Goal: Transaction & Acquisition: Purchase product/service

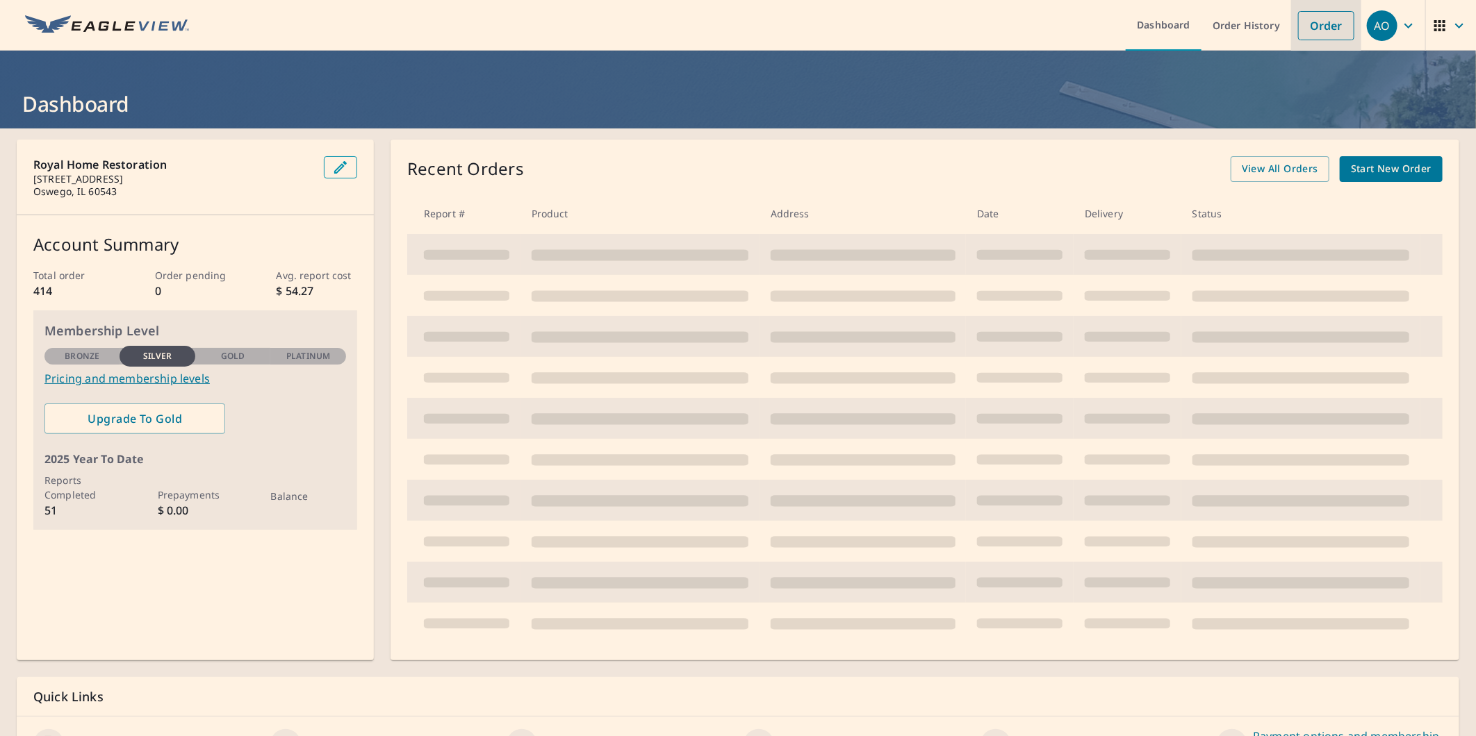
drag, startPoint x: 0, startPoint y: 0, endPoint x: 1302, endPoint y: 32, distance: 1302.4
click at [1302, 32] on link "Order" at bounding box center [1326, 25] width 56 height 29
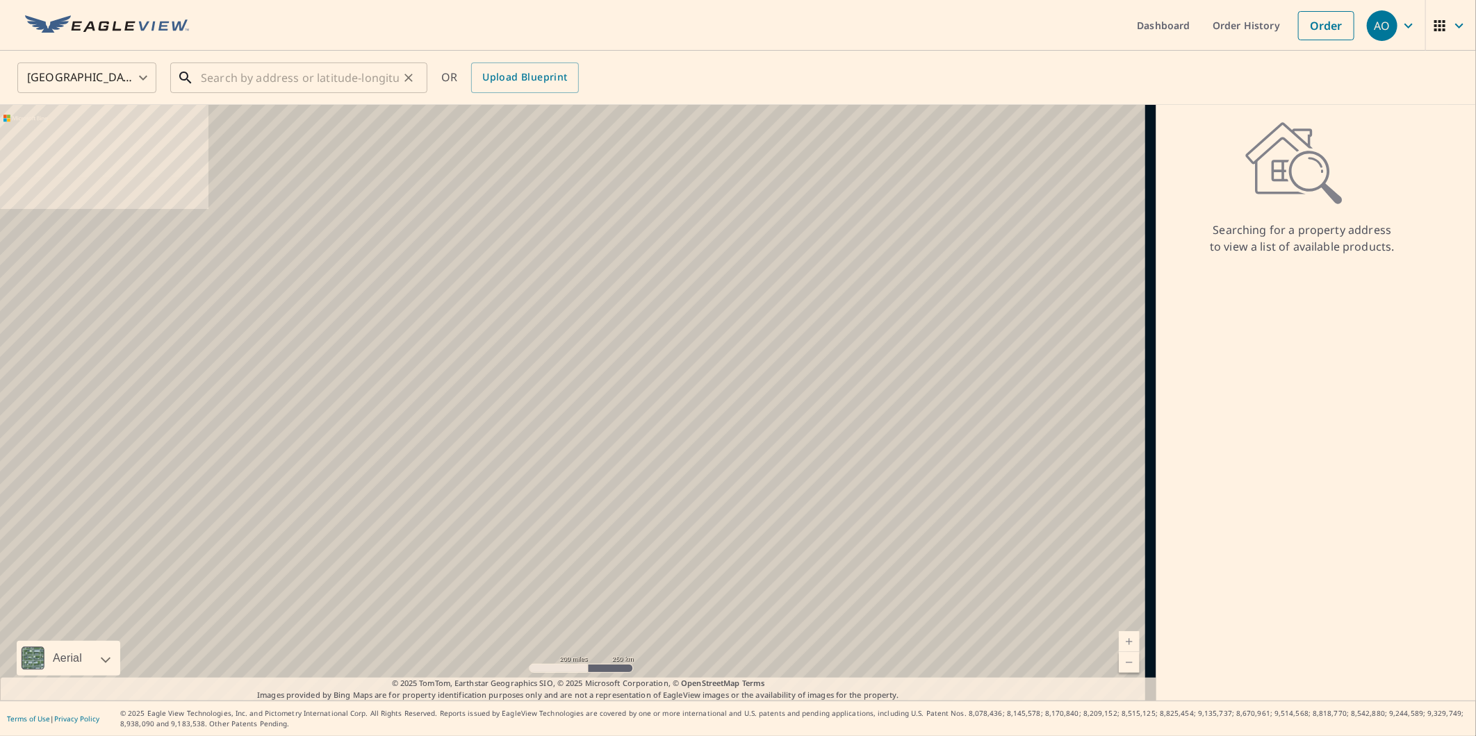
click at [253, 77] on input "text" at bounding box center [300, 77] width 198 height 39
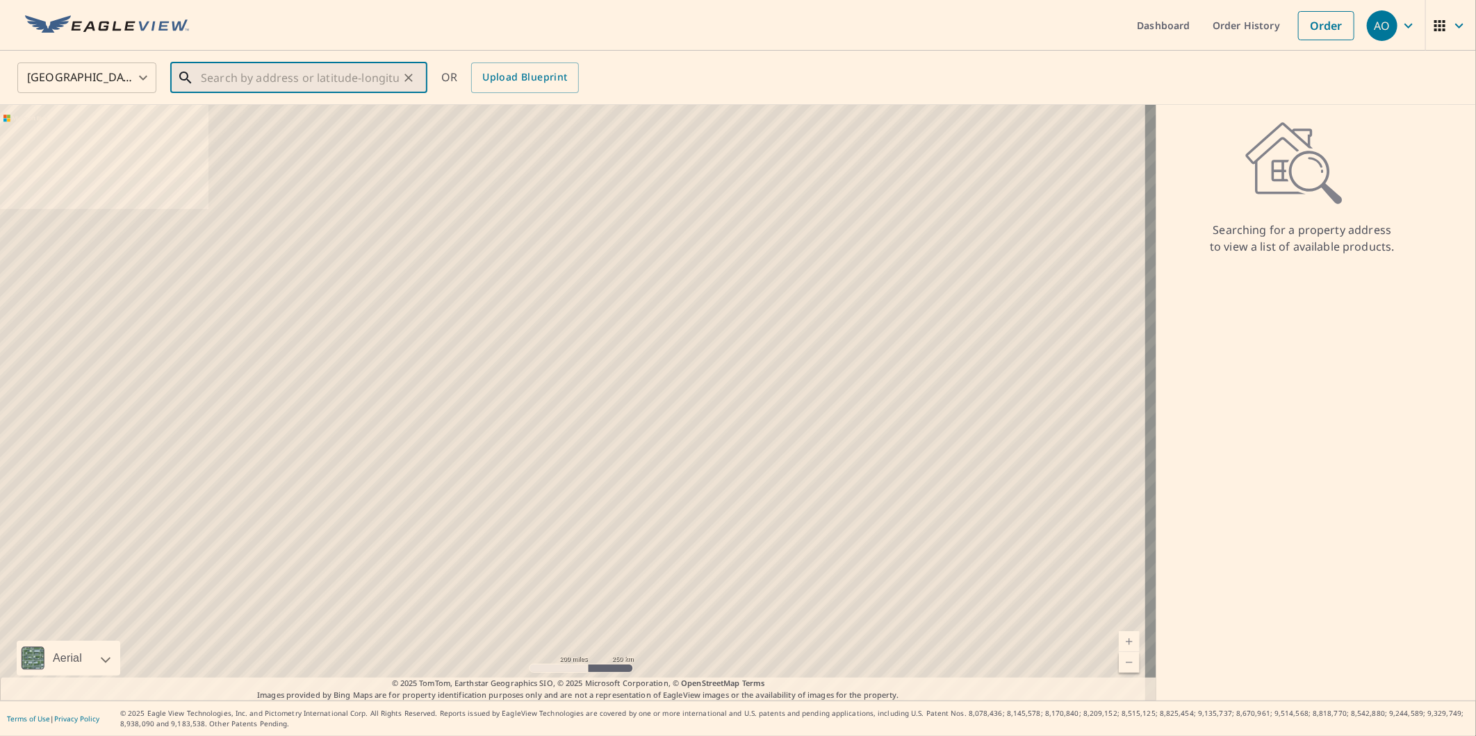
paste input "[STREET_ADDRESS][PERSON_NAME]"
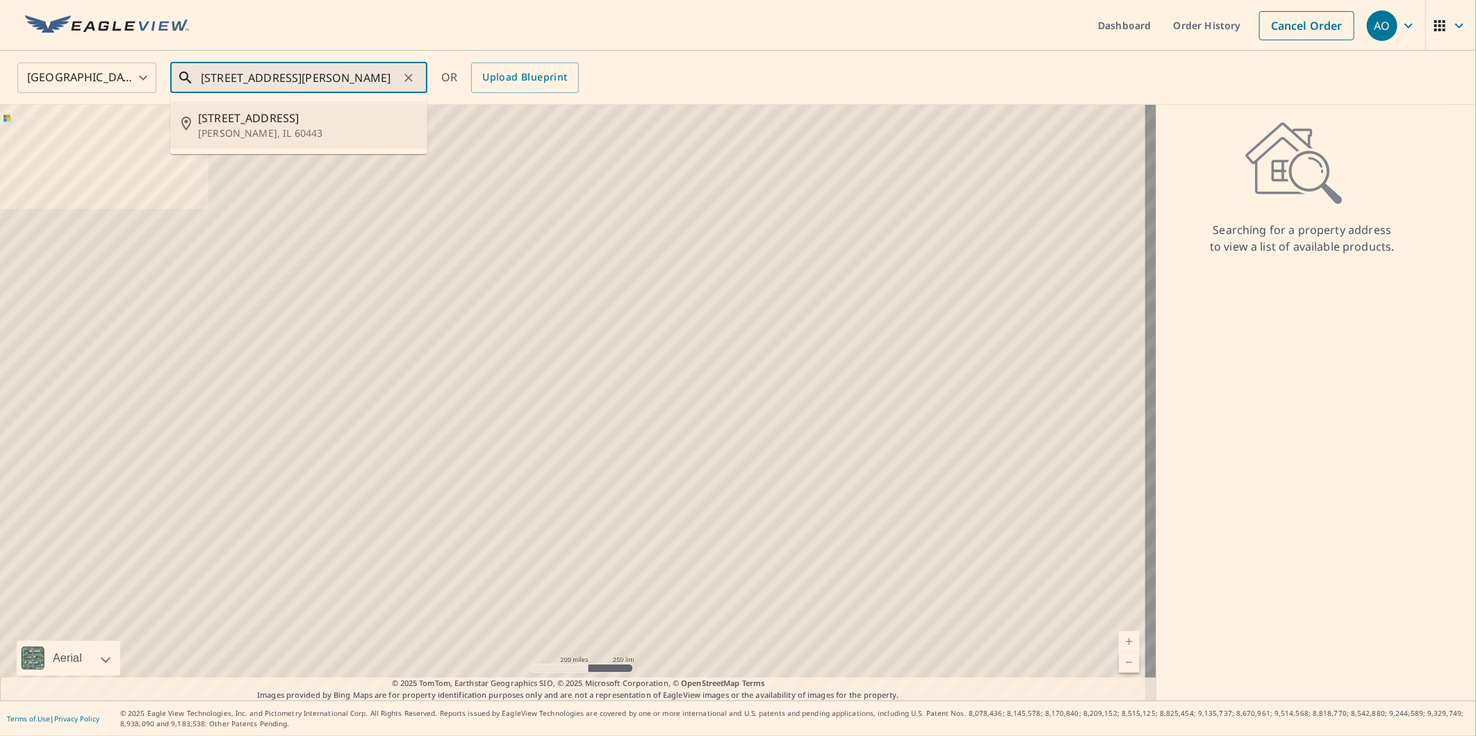
click at [262, 118] on span "[STREET_ADDRESS]" at bounding box center [307, 118] width 218 height 17
type input "[STREET_ADDRESS][PERSON_NAME]"
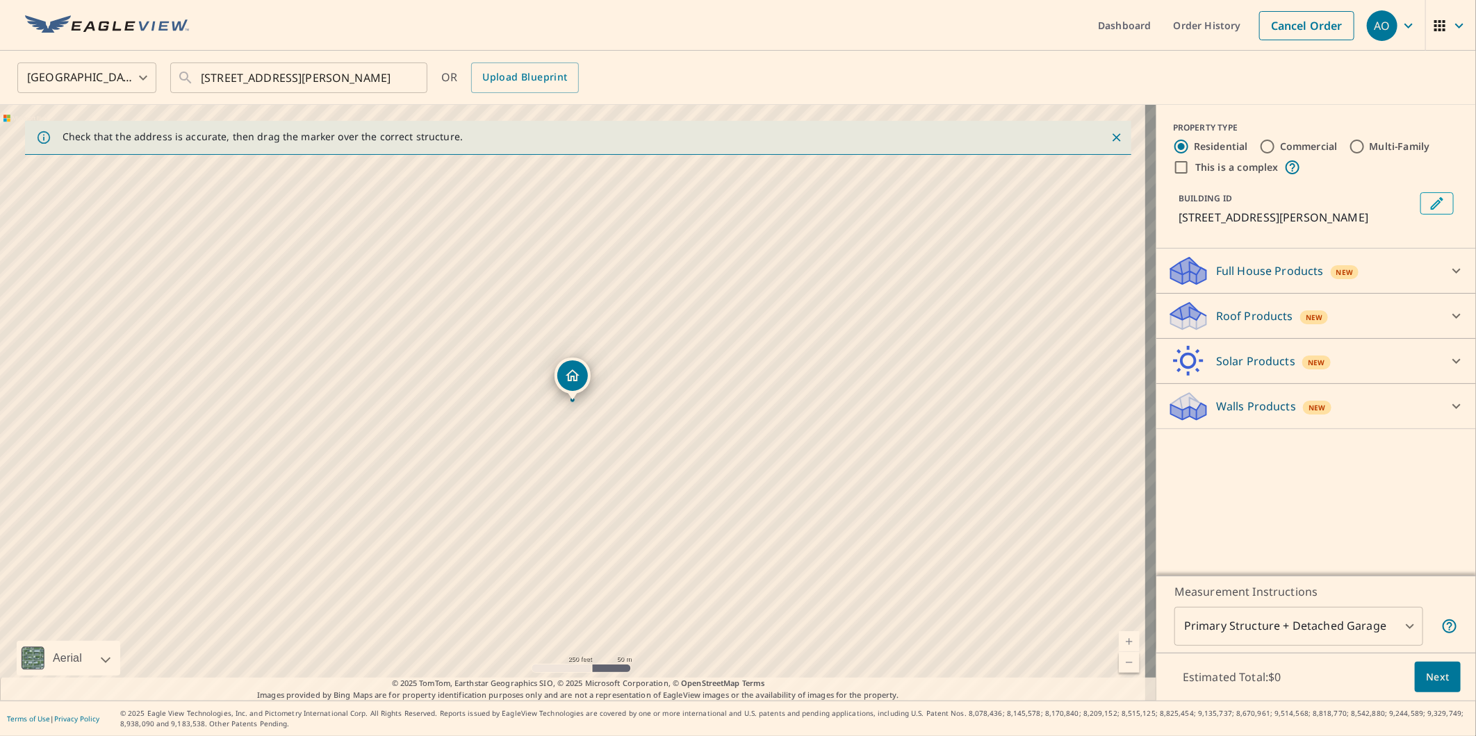
click at [1205, 306] on div "Roof Products New" at bounding box center [1303, 316] width 272 height 33
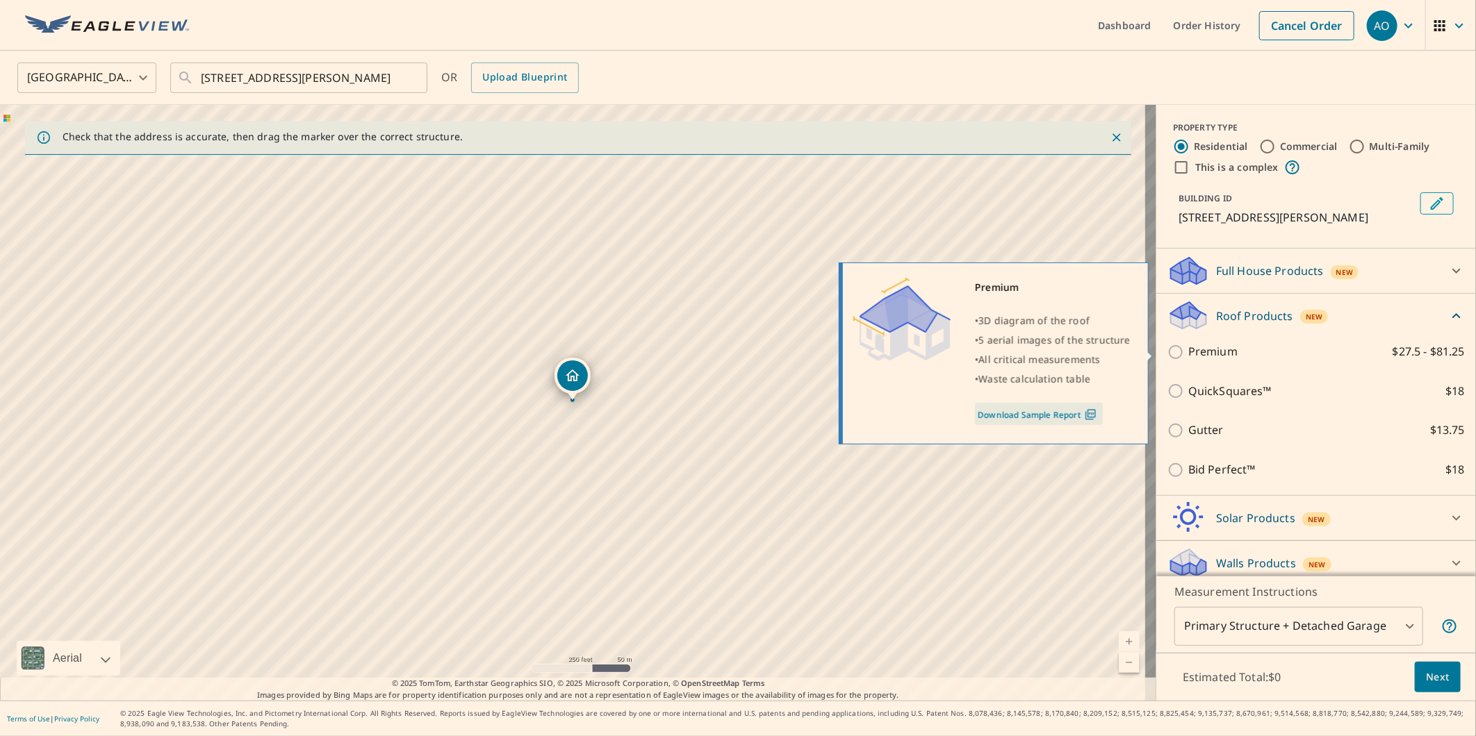
click at [1188, 357] on p "Premium" at bounding box center [1212, 351] width 49 height 17
click at [1183, 357] on input "Premium $27.5 - $81.25" at bounding box center [1177, 352] width 21 height 17
checkbox input "true"
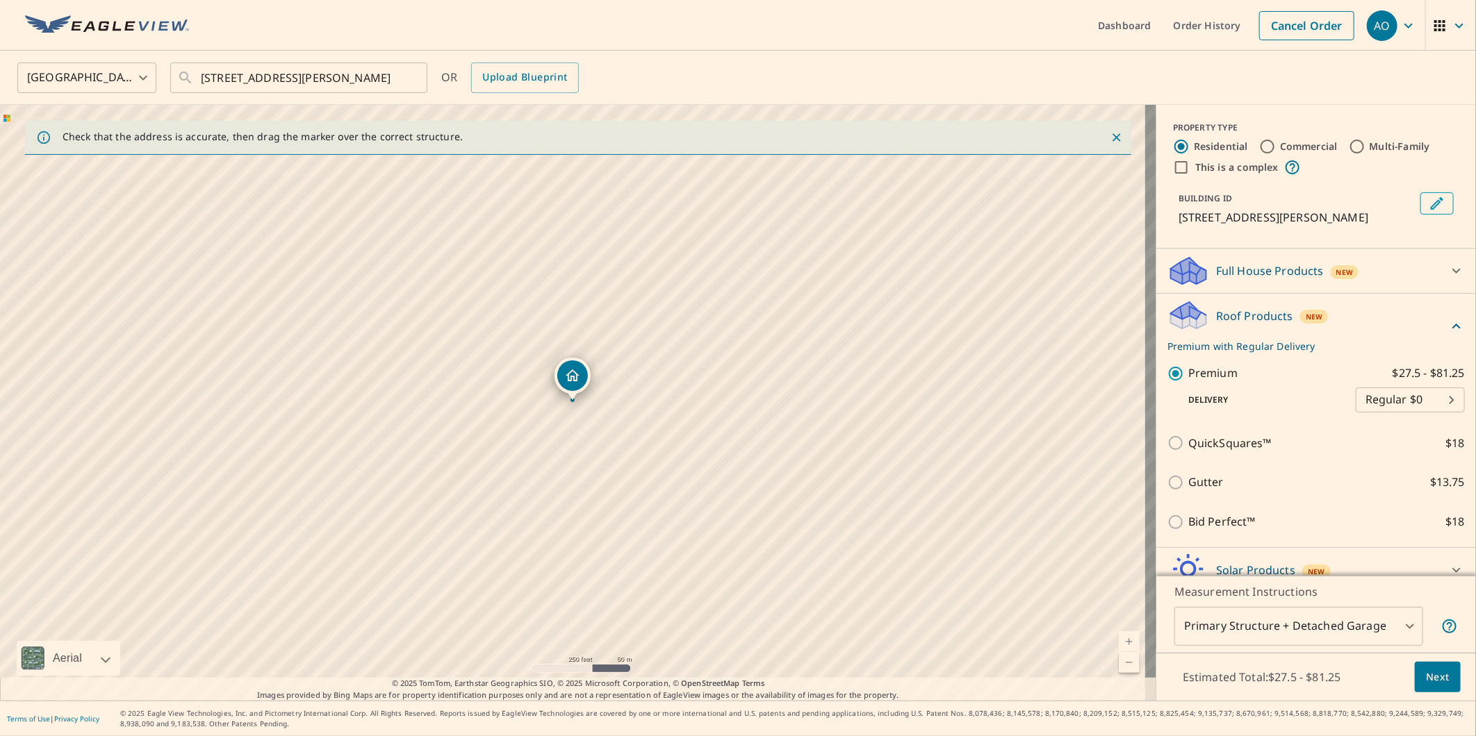
click at [1440, 683] on button "Next" at bounding box center [1438, 677] width 46 height 31
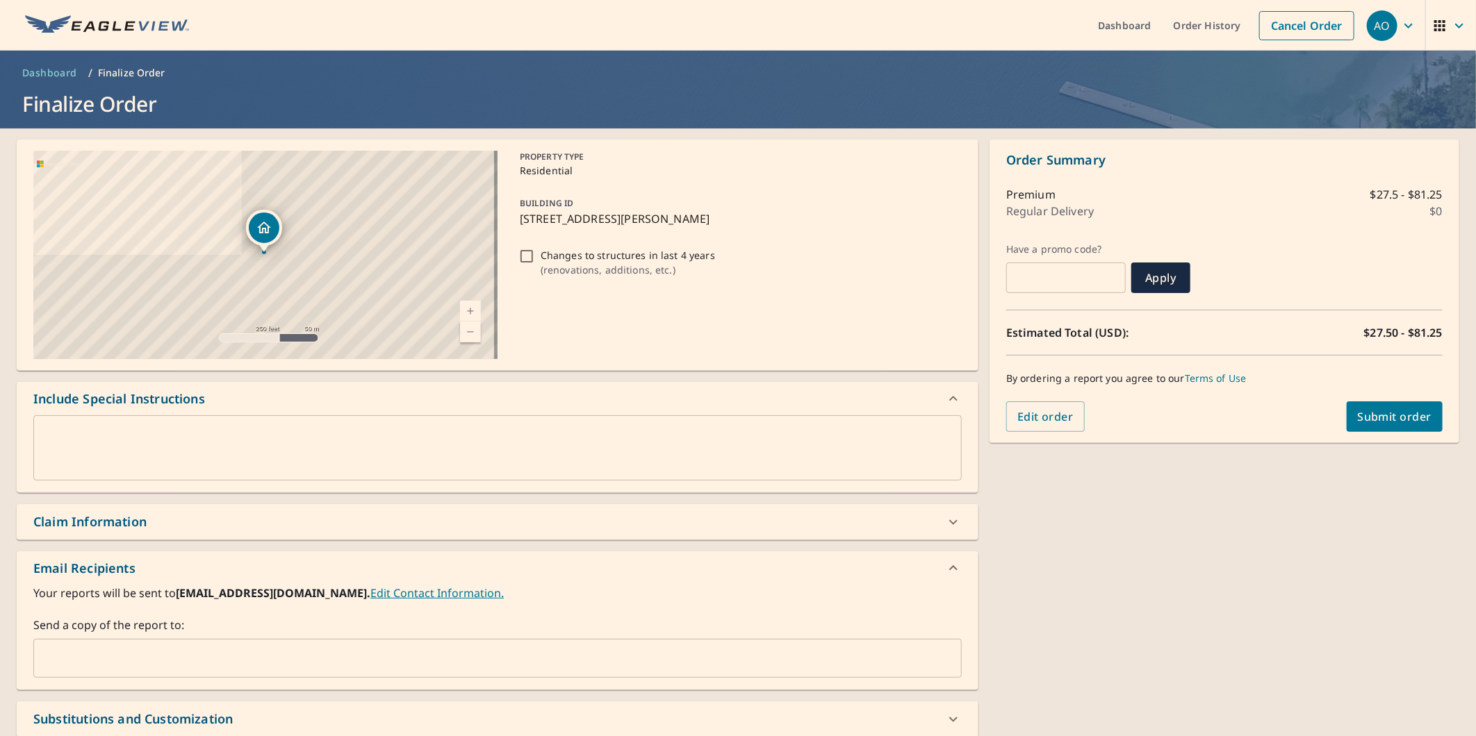
scroll to position [77, 0]
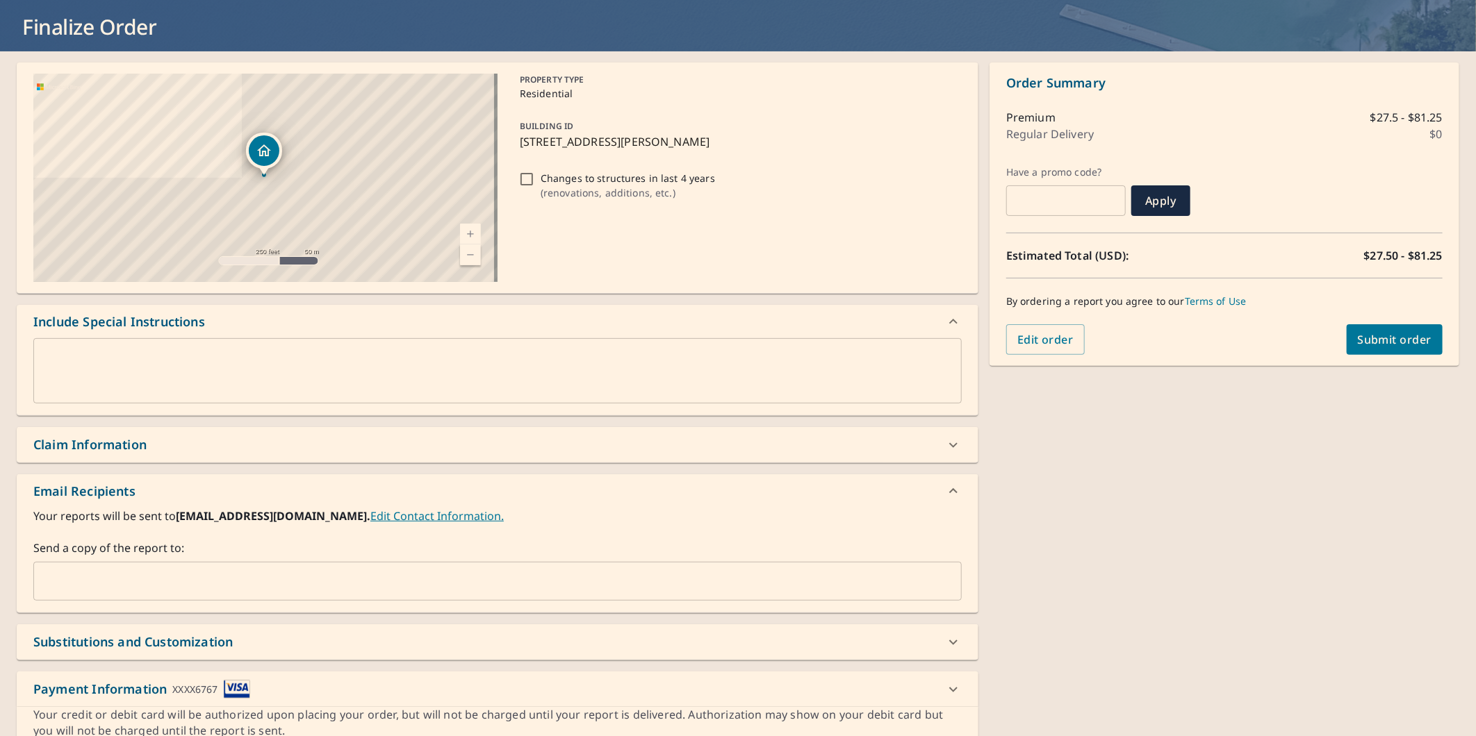
click at [210, 579] on input "text" at bounding box center [487, 581] width 895 height 26
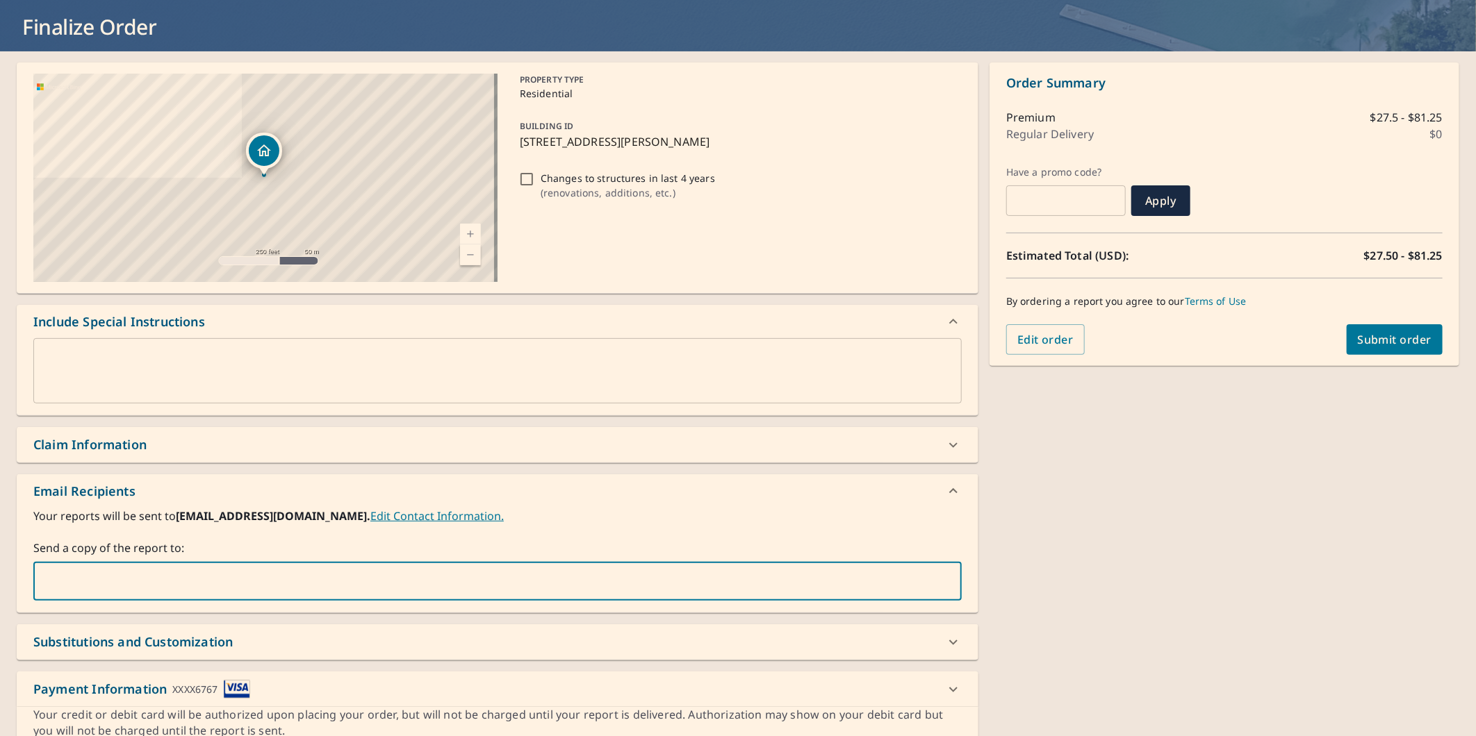
paste input "[PERSON_NAME][EMAIL_ADDRESS][DOMAIN_NAME]"
type input "[PERSON_NAME][EMAIL_ADDRESS][DOMAIN_NAME]"
click at [1385, 338] on span "Submit order" at bounding box center [1395, 339] width 74 height 15
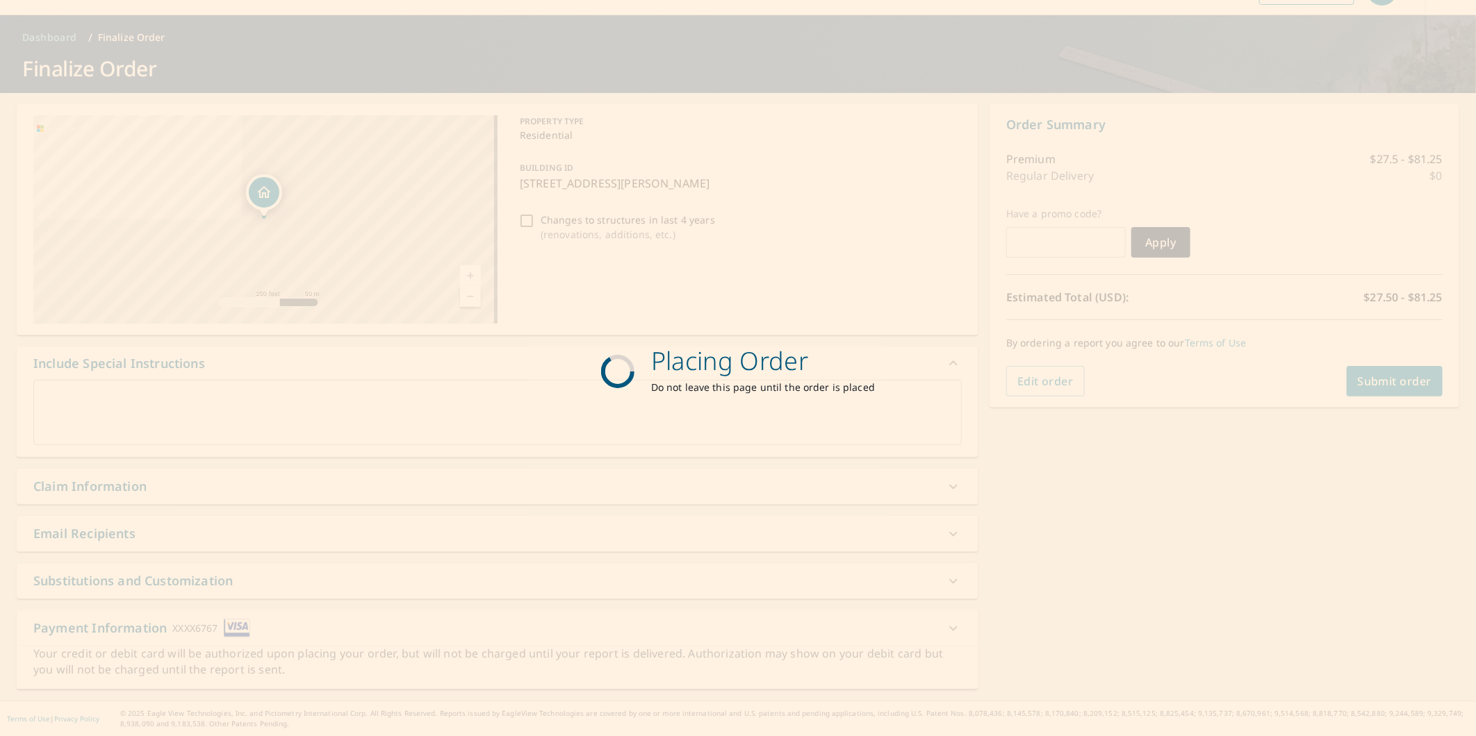
scroll to position [35, 0]
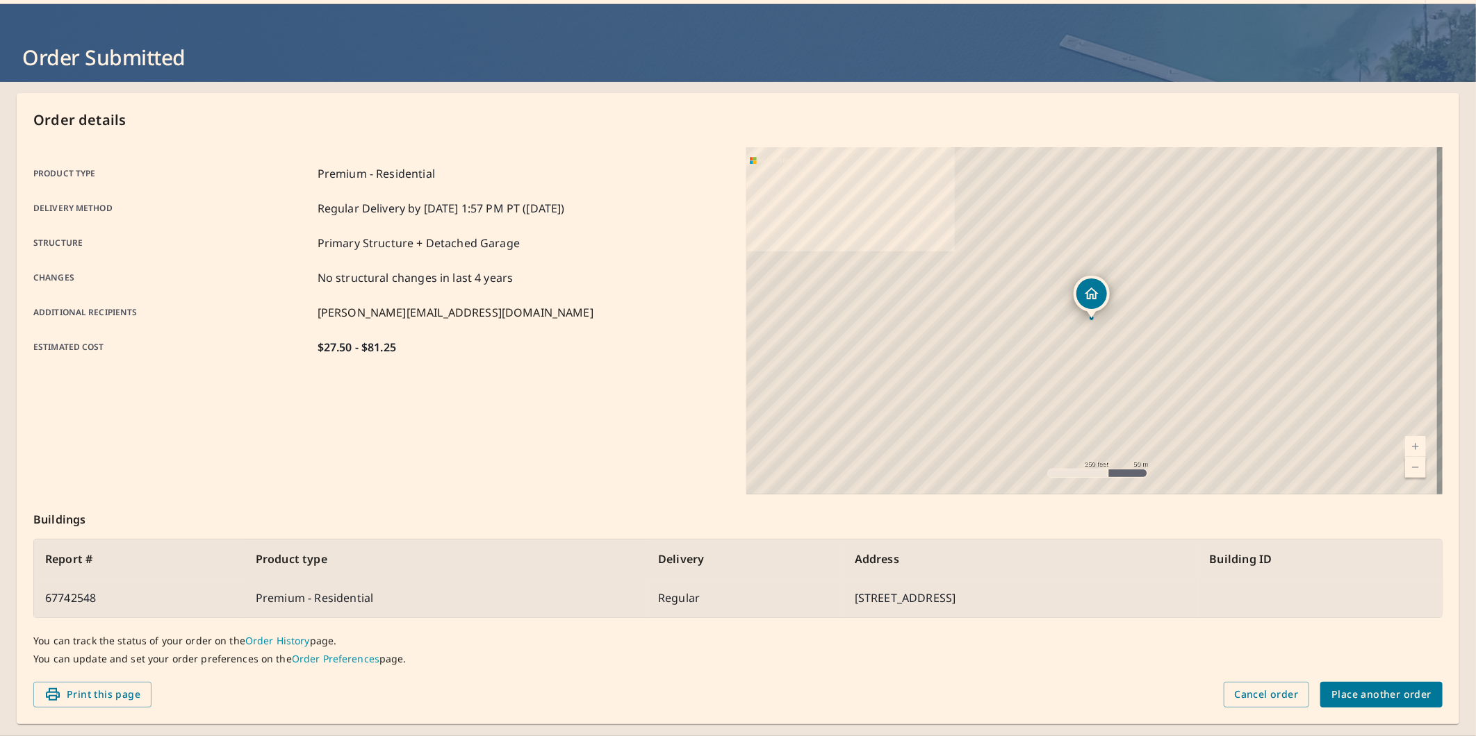
scroll to position [81, 0]
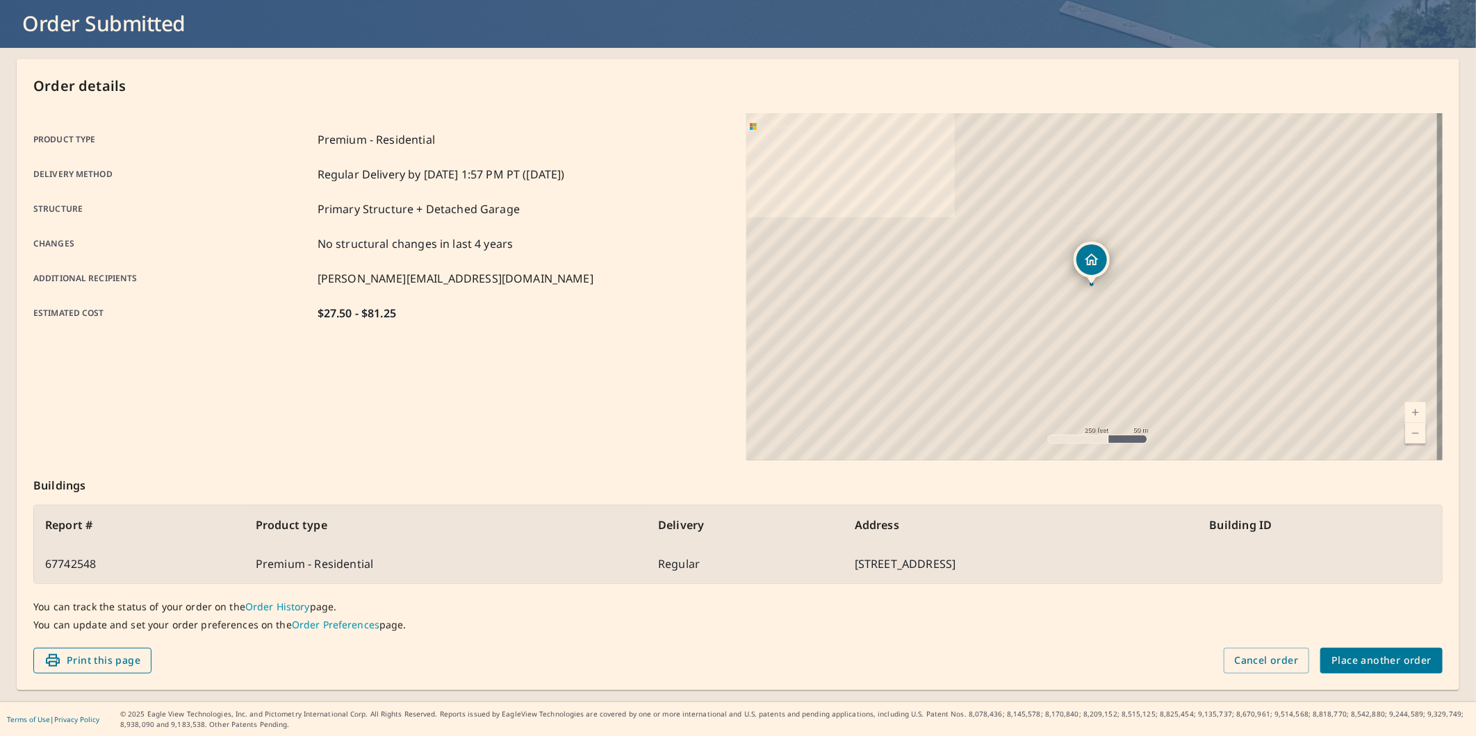
click at [132, 650] on button "Print this page" at bounding box center [92, 661] width 118 height 26
